Goal: Find contact information: Find contact information

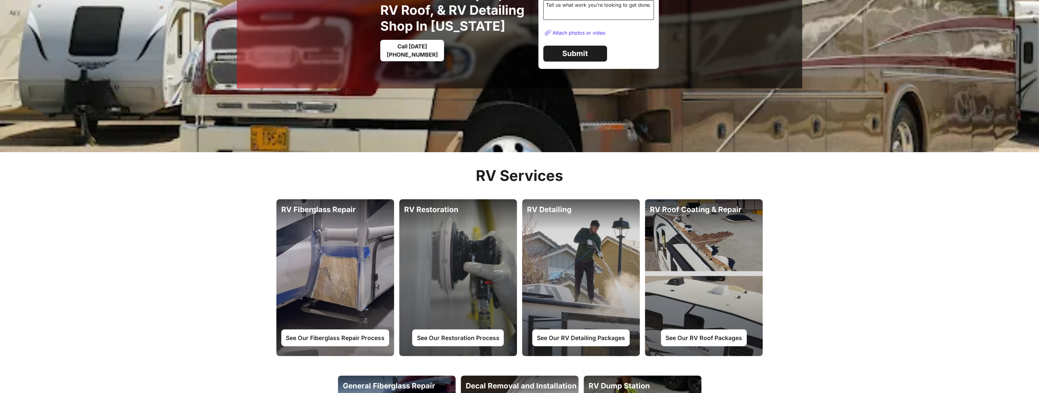
scroll to position [184, 0]
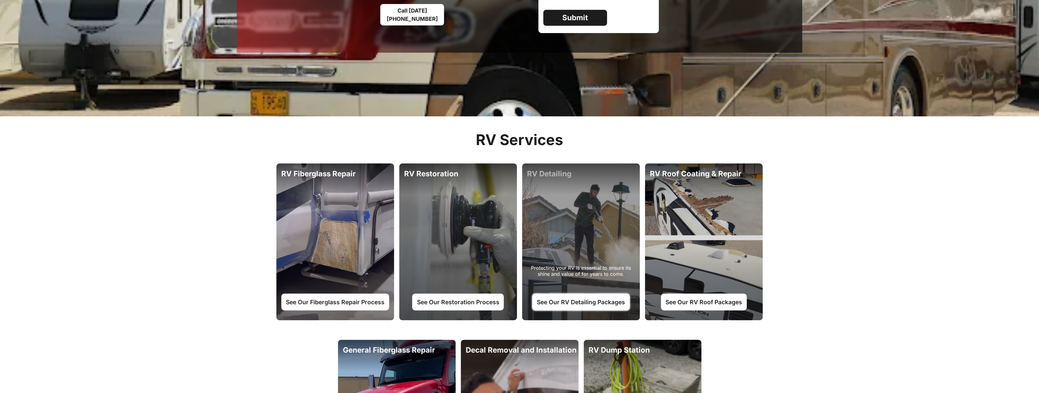
click at [581, 300] on link "See Our RV Detailing Packages" at bounding box center [580, 302] width 97 height 17
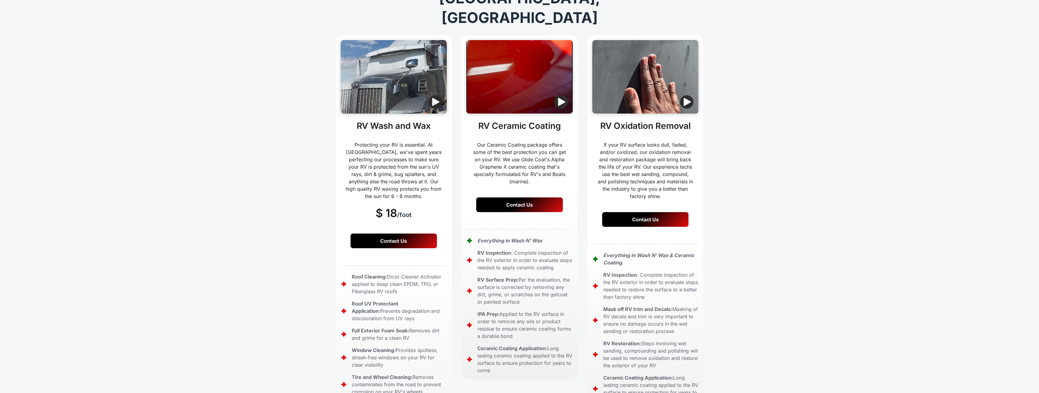
scroll to position [123, 0]
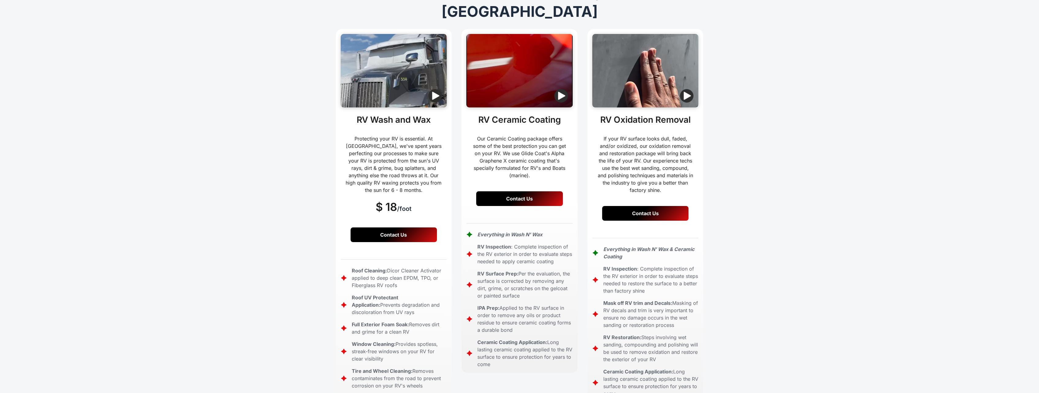
click at [412, 228] on link "Contact Us" at bounding box center [394, 235] width 87 height 15
